Goal: Task Accomplishment & Management: Use online tool/utility

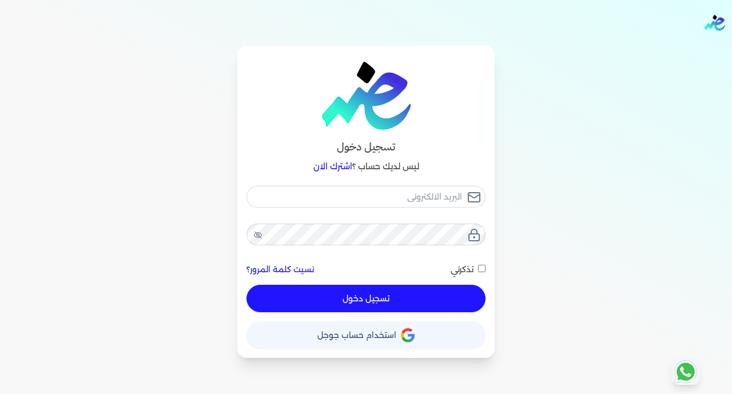
click at [426, 330] on button "حساب استخدام حساب جوجل" at bounding box center [366, 334] width 239 height 27
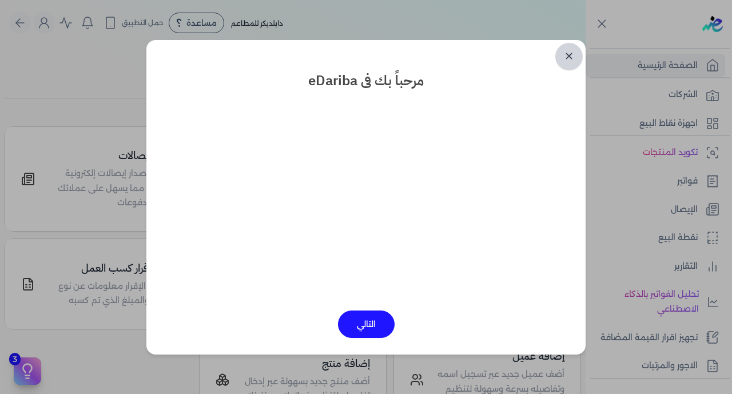
click at [575, 50] on link "✕" at bounding box center [568, 56] width 27 height 27
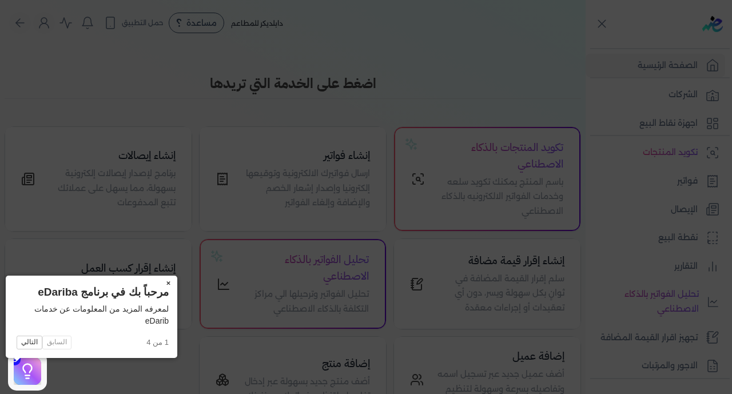
click at [159, 287] on button "×" at bounding box center [168, 284] width 18 height 16
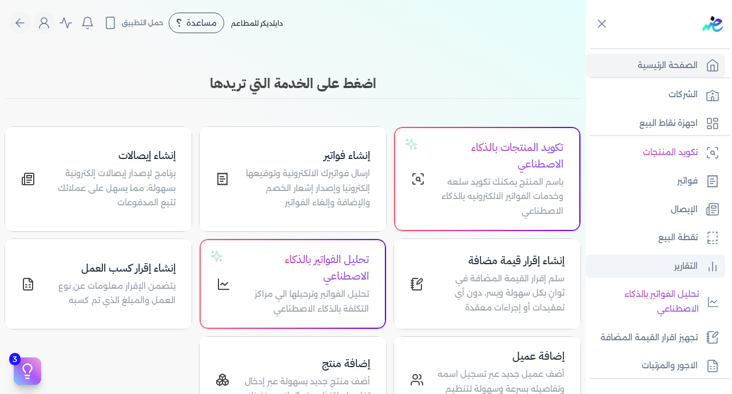
scroll to position [224, 0]
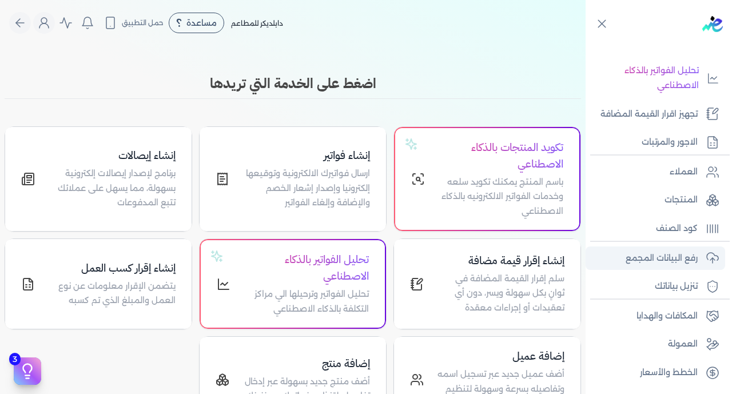
click at [648, 255] on p "رفع البيانات المجمع" at bounding box center [662, 258] width 72 height 15
click at [645, 258] on p "رفع البيانات المجمع" at bounding box center [662, 258] width 72 height 15
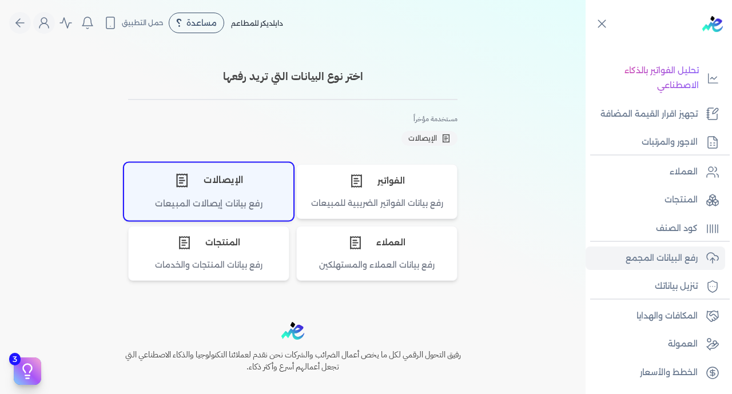
click at [231, 201] on div "رفع بيانات إيصالات المبيعات" at bounding box center [209, 208] width 168 height 22
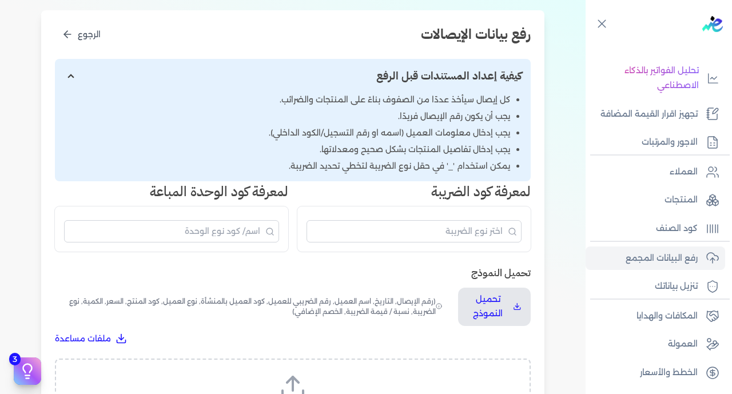
scroll to position [226, 0]
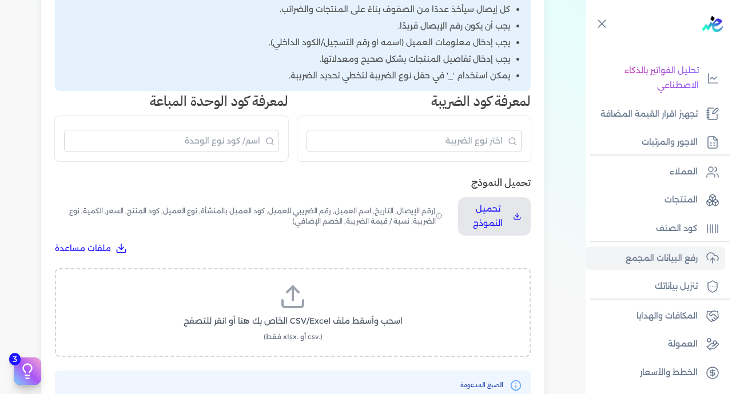
click at [289, 283] on icon at bounding box center [292, 296] width 27 height 27
click at [0, 0] on input "اسحب وأسقط ملف CSV/Excel الخاص بك هنا أو انقر للتصفح (.csv أو .xlsx فقط)" at bounding box center [0, 0] width 0 height 0
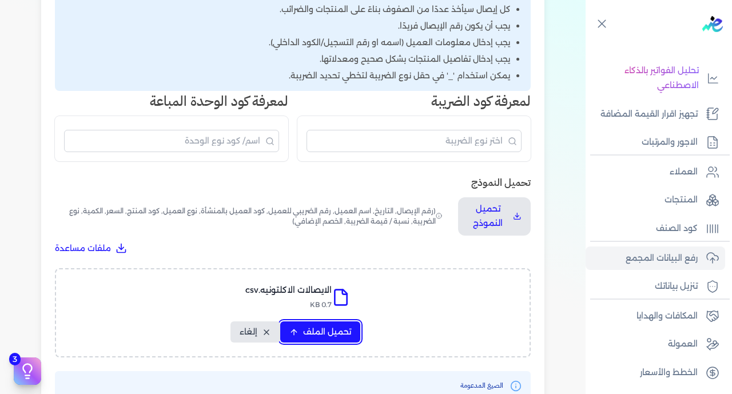
click at [350, 326] on span "تحميل الملف" at bounding box center [327, 332] width 48 height 12
select select "رقم الإيصال"
select select "سيريال المنتج"
select select "السعر"
select select "الكمية"
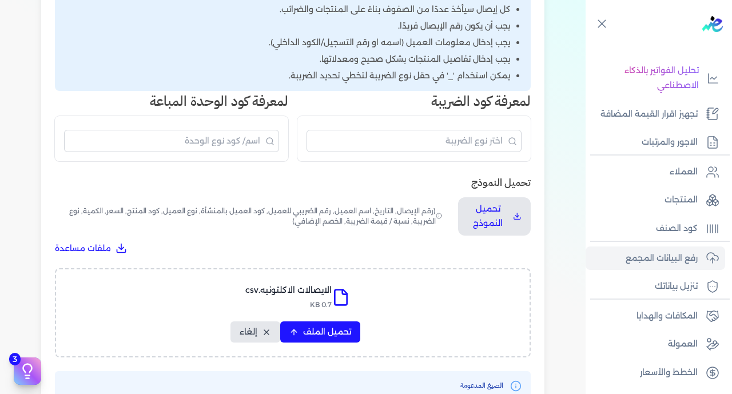
select select "نوع الضريبة"
select select "نسبة / قيمة الضريبة"
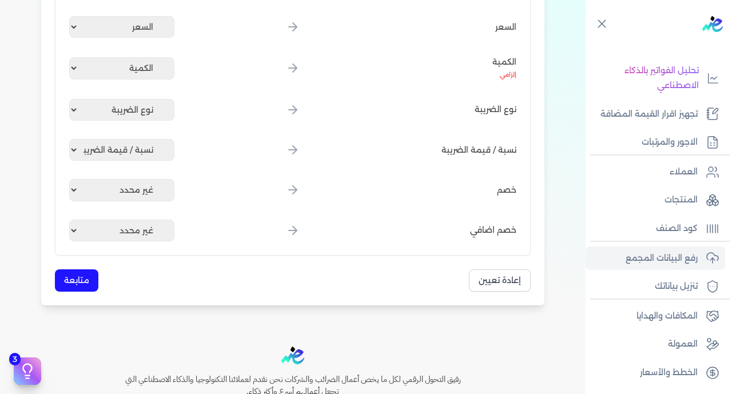
scroll to position [677, 0]
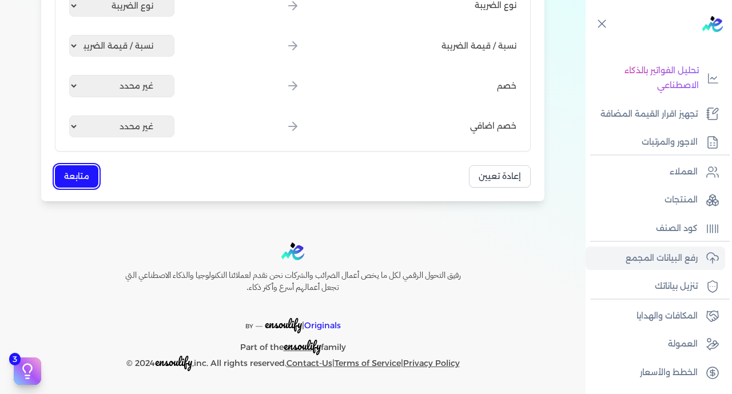
click at [84, 173] on button "متابعة" at bounding box center [76, 176] width 43 height 22
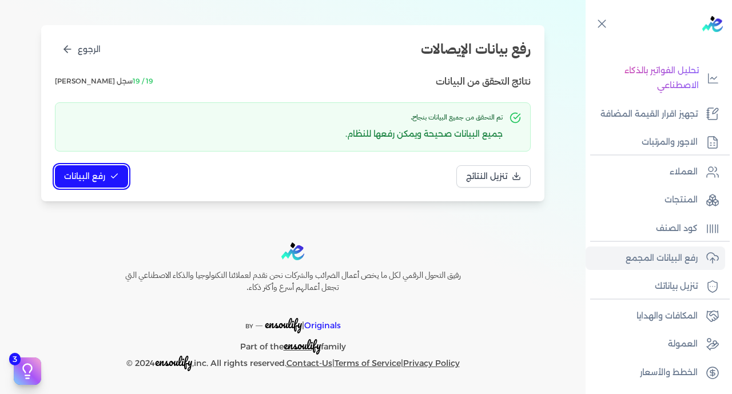
click at [88, 184] on button "رفع البيانات" at bounding box center [91, 176] width 73 height 22
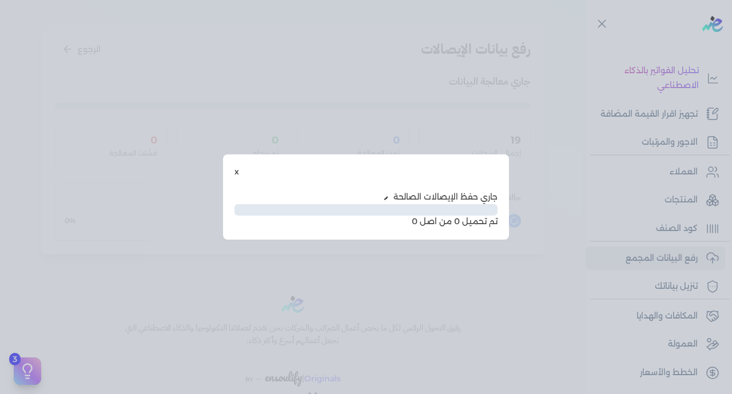
scroll to position [58, 0]
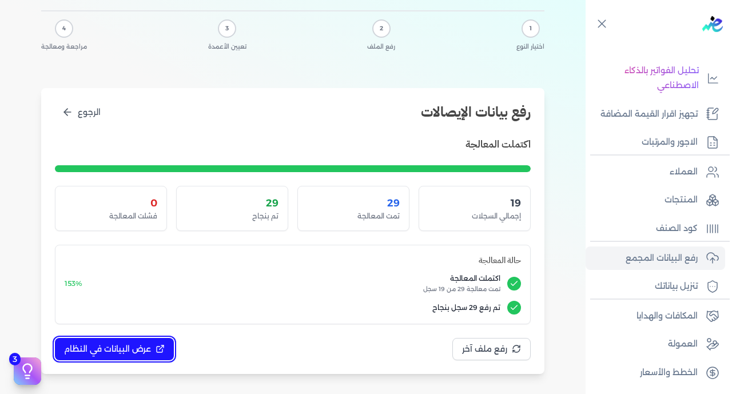
click at [130, 352] on span "عرض البيانات في النظام" at bounding box center [107, 349] width 87 height 12
click at [138, 346] on span "عرض البيانات في النظام" at bounding box center [107, 349] width 87 height 12
click at [0, 0] on div at bounding box center [0, 0] width 0 height 0
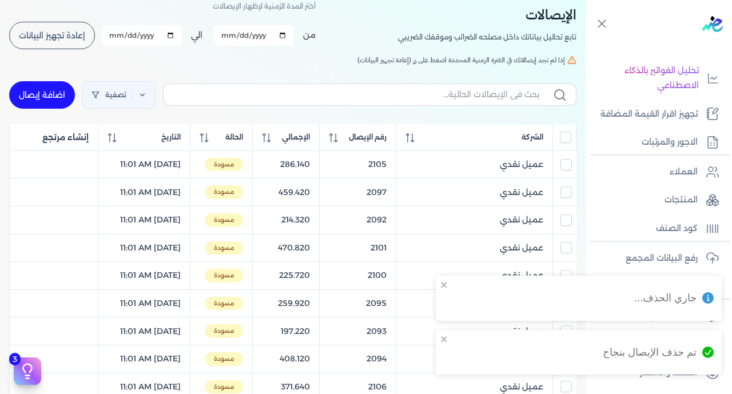
click at [563, 143] on input "All items unselected" at bounding box center [565, 137] width 11 height 11
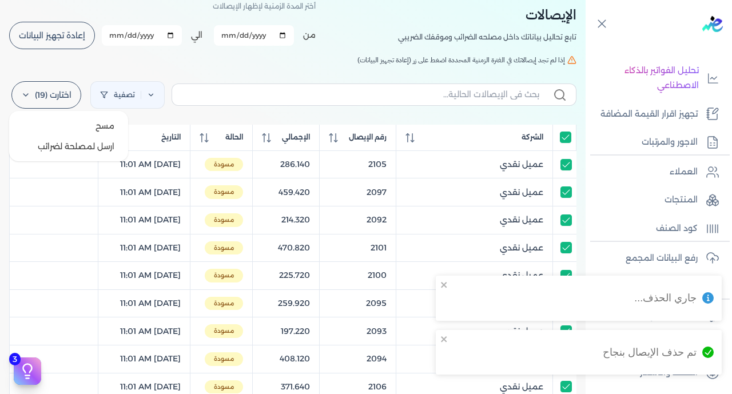
click at [70, 96] on label "اختارت (19)" at bounding box center [46, 94] width 70 height 27
click at [84, 142] on button "ارسل لمصلحة لضرائب" at bounding box center [69, 146] width 110 height 21
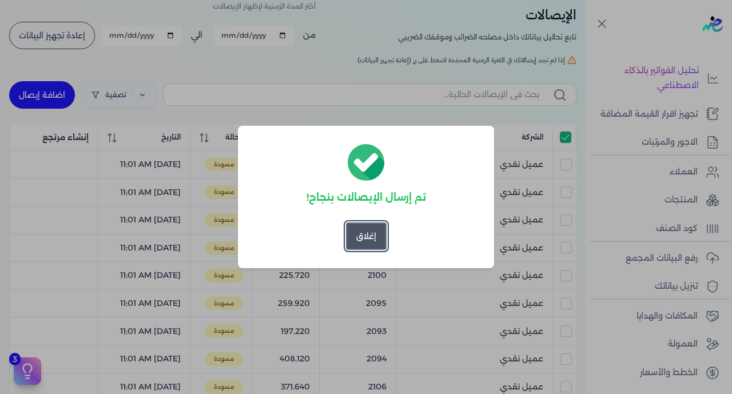
click at [369, 225] on button "إغلاق" at bounding box center [366, 235] width 41 height 27
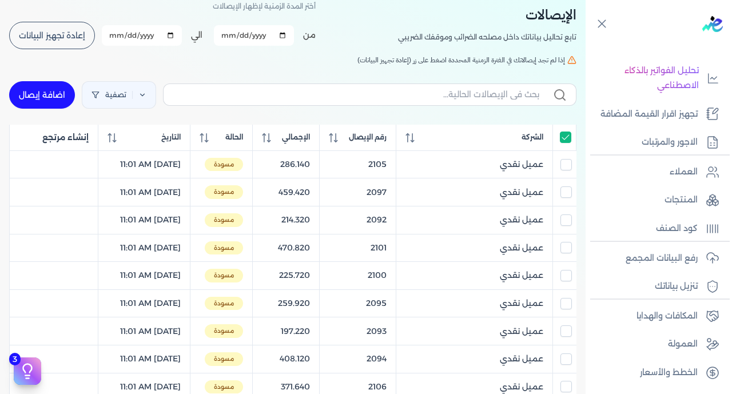
click at [564, 143] on input "All items selected" at bounding box center [565, 137] width 11 height 11
checkbox input "false"
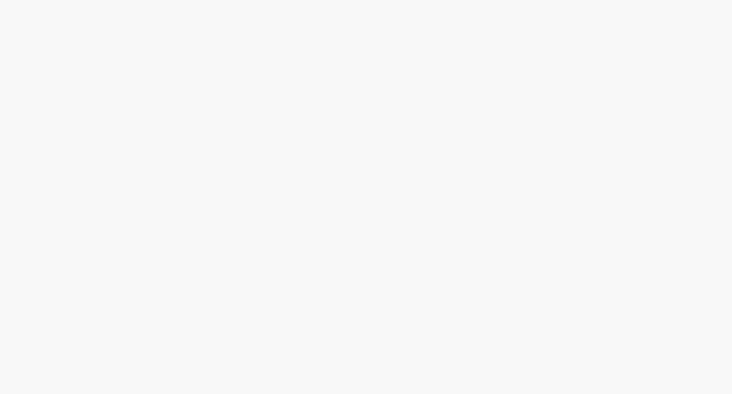
click at [213, 0] on html at bounding box center [366, 0] width 732 height 0
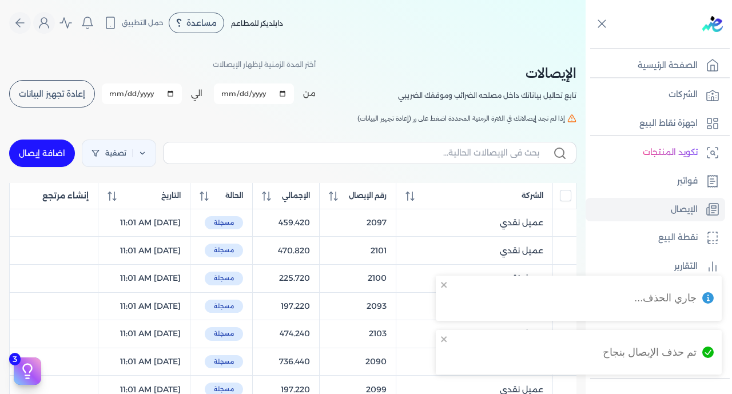
click at [54, 90] on span "إعادة تجهيز البيانات" at bounding box center [52, 94] width 66 height 8
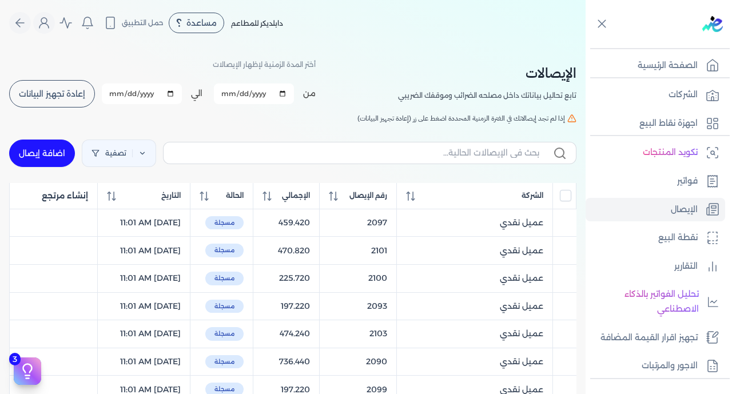
click at [62, 98] on span "إعادة تجهيز البيانات" at bounding box center [52, 94] width 66 height 8
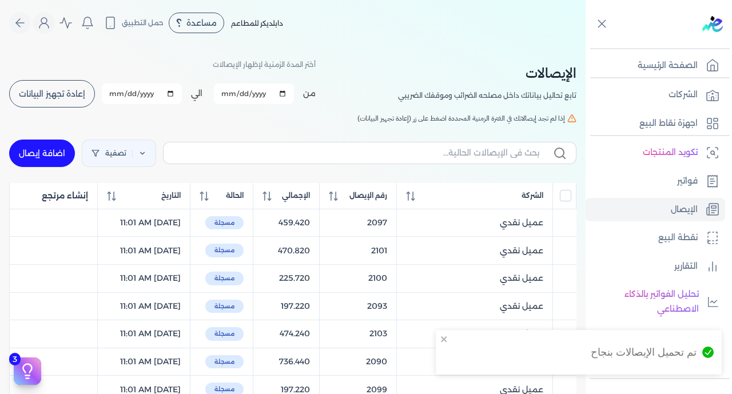
checkbox input "false"
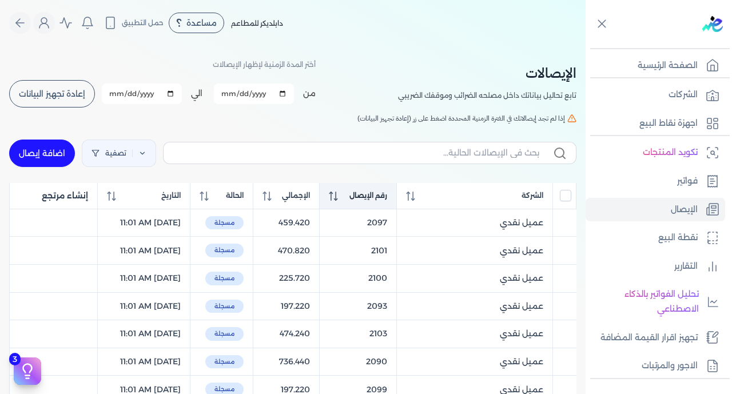
click at [375, 196] on span "رقم الإيصال" at bounding box center [368, 195] width 38 height 10
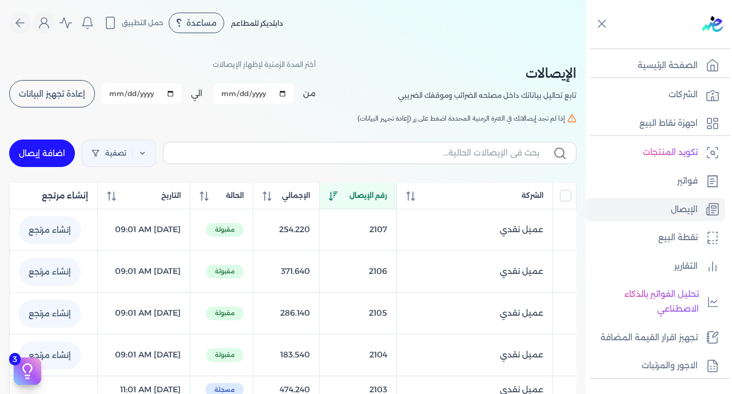
click at [375, 196] on span "رقم الإيصال" at bounding box center [368, 195] width 38 height 10
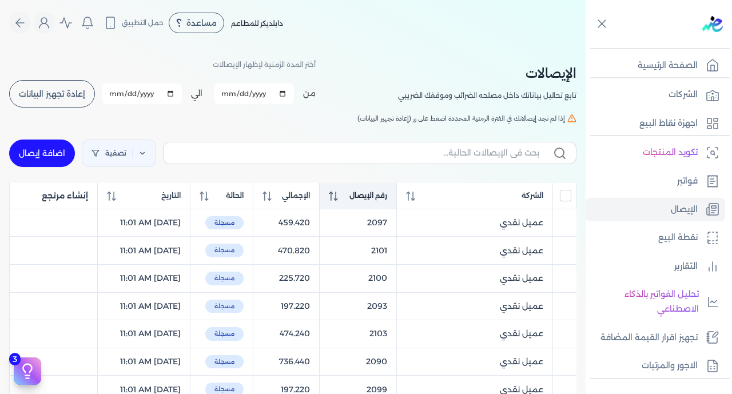
click at [375, 196] on span "رقم الإيصال" at bounding box center [368, 195] width 38 height 10
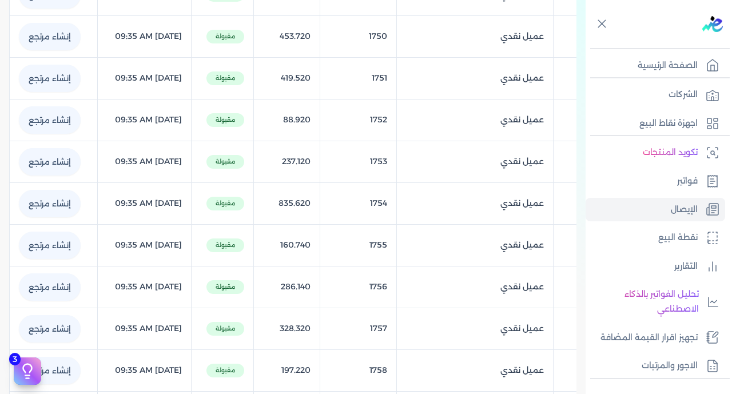
scroll to position [865, 0]
